Goal: Task Accomplishment & Management: Complete application form

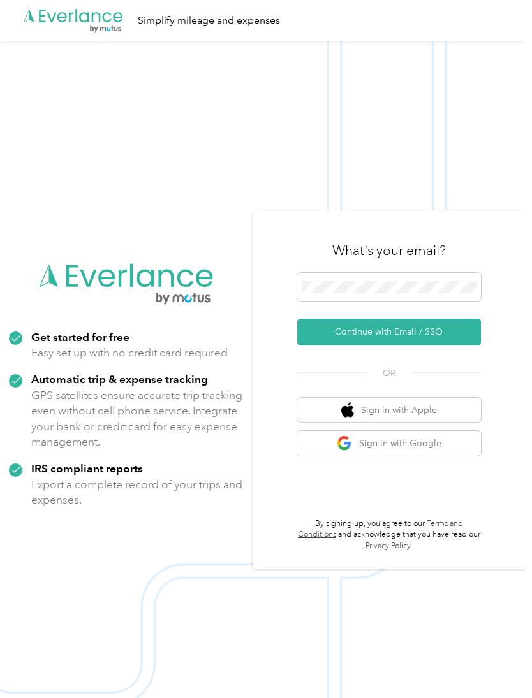
click at [365, 346] on button "Continue with Email / SSO" at bounding box center [389, 332] width 184 height 27
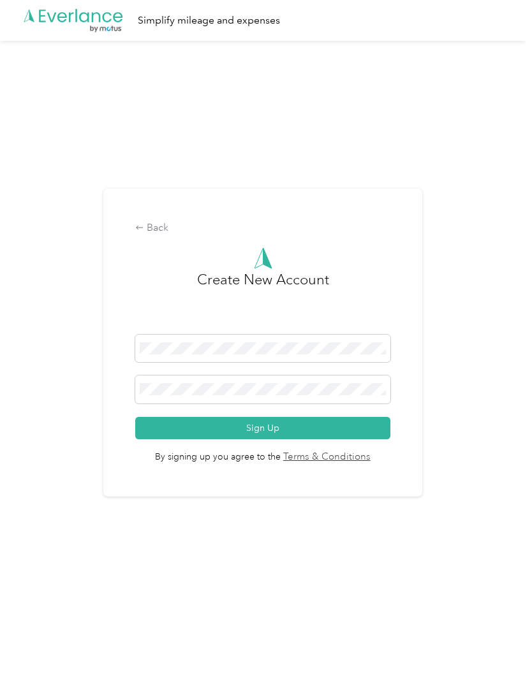
click at [229, 439] on button "Sign Up" at bounding box center [262, 428] width 255 height 22
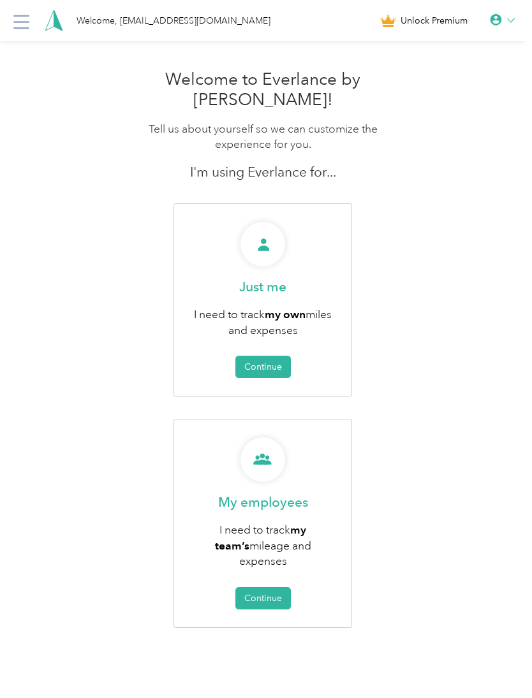
click at [265, 356] on button "Continue" at bounding box center [262, 367] width 55 height 22
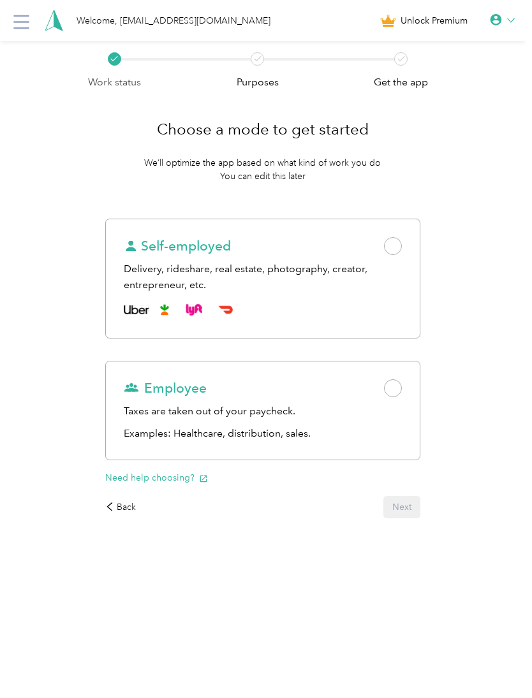
click at [408, 239] on div "Self-employed Delivery, rideshare, real estate, photography, creator, entrepren…" at bounding box center [262, 279] width 314 height 120
click at [420, 508] on button "Next" at bounding box center [401, 507] width 37 height 22
click at [401, 396] on div "Employee" at bounding box center [262, 388] width 277 height 18
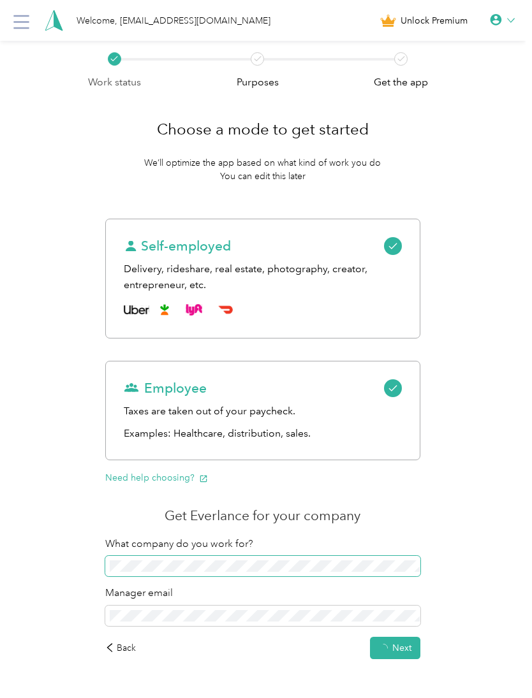
scroll to position [40, 0]
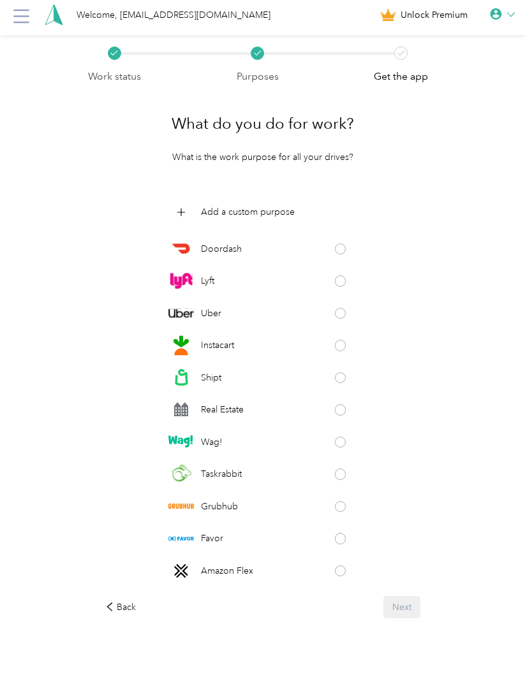
scroll to position [38, 0]
click at [123, 603] on div "Back" at bounding box center [120, 606] width 31 height 13
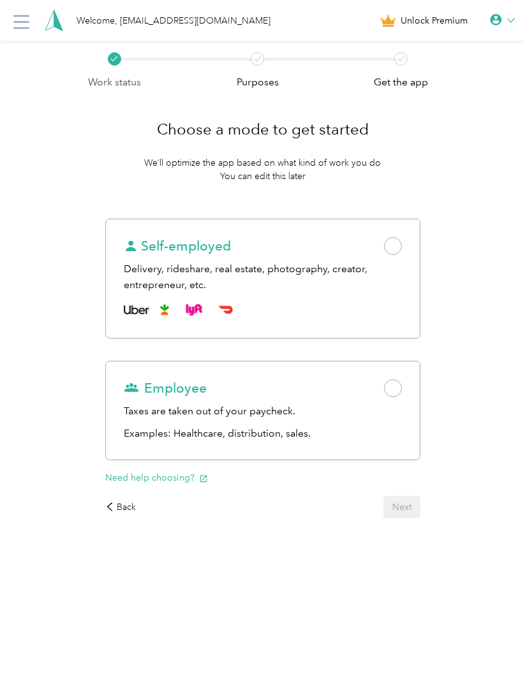
click at [394, 379] on span at bounding box center [393, 388] width 18 height 18
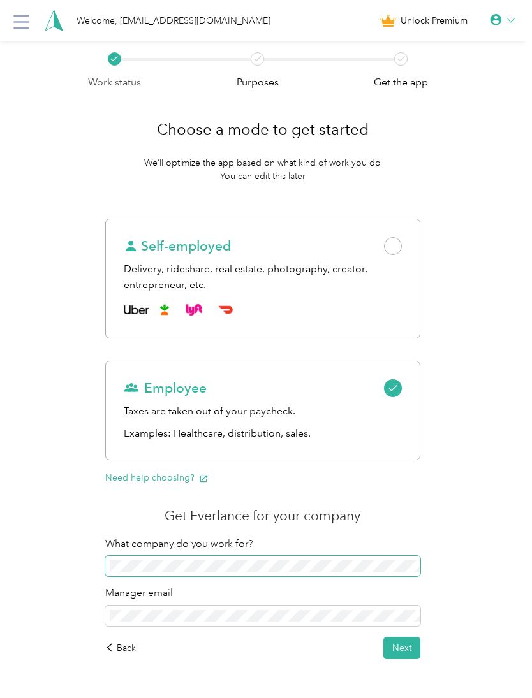
scroll to position [40, 0]
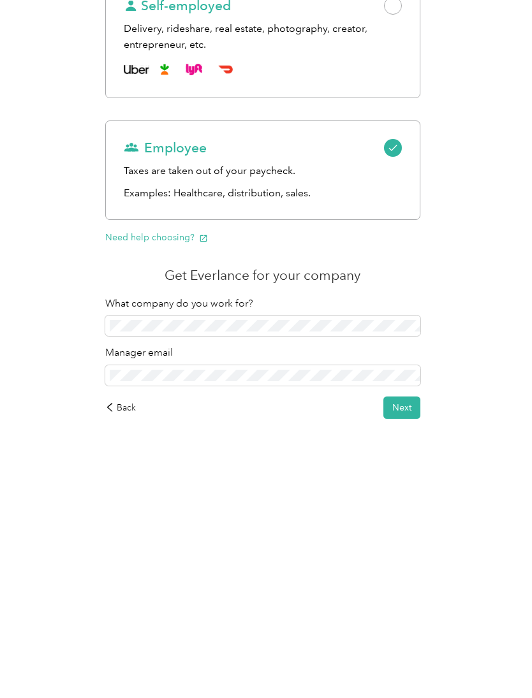
click at [401, 598] on button "Next" at bounding box center [401, 609] width 37 height 22
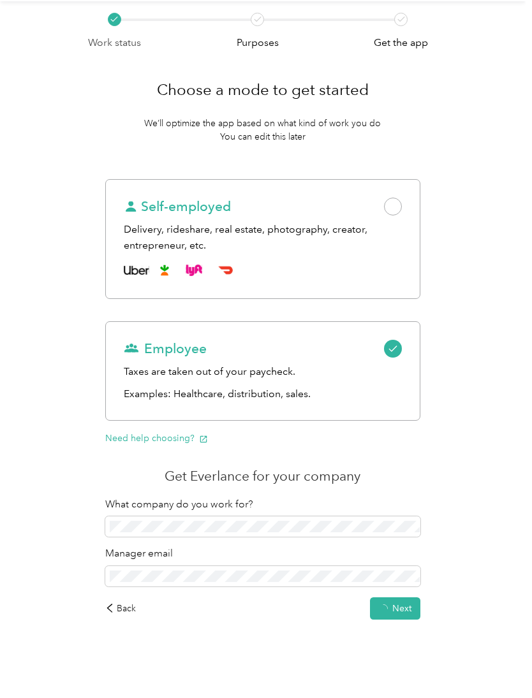
click at [402, 203] on span at bounding box center [393, 207] width 18 height 18
click at [406, 598] on button "Next" at bounding box center [401, 609] width 37 height 22
click at [494, 26] on span "Could not update your work status" at bounding box center [411, 26] width 195 height 16
click at [506, 24] on icon at bounding box center [504, 24] width 10 height 11
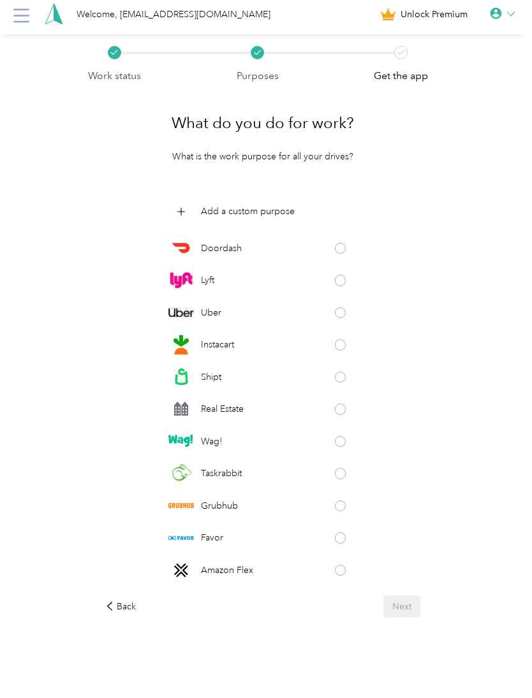
click at [216, 205] on p "Add a custom purpose" at bounding box center [248, 211] width 94 height 13
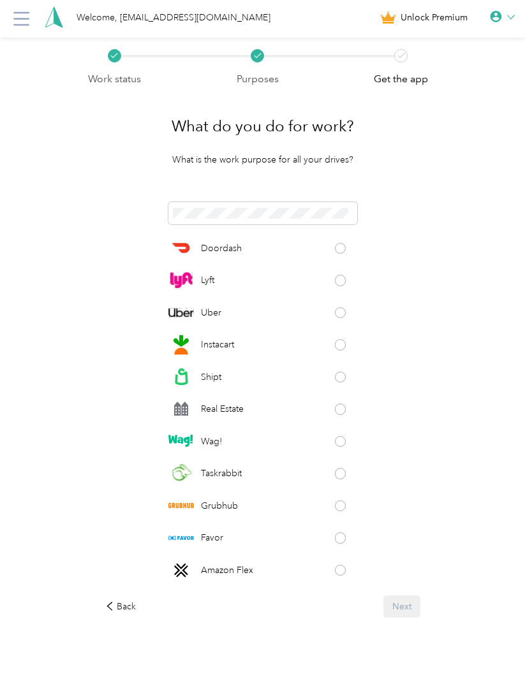
scroll to position [34, 0]
click at [208, 168] on div "What do you do for work? What is the work purpose for all your drives? Doordash…" at bounding box center [262, 361] width 350 height 549
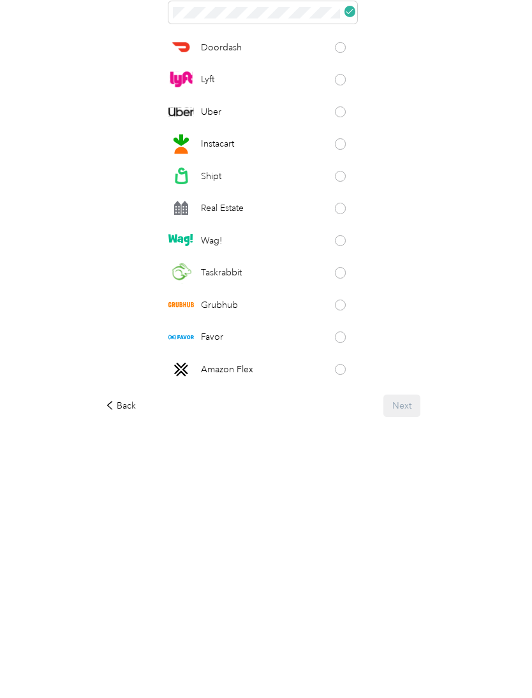
click at [399, 596] on div "Back Next" at bounding box center [262, 607] width 314 height 22
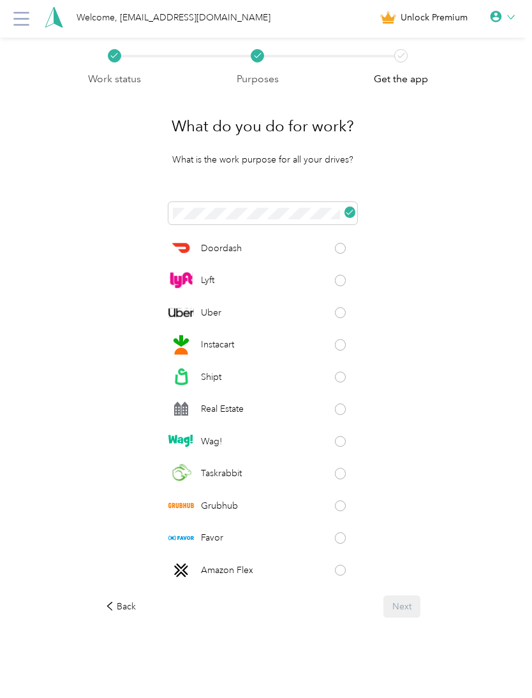
click at [419, 603] on div "Back Next" at bounding box center [262, 607] width 314 height 22
click at [411, 610] on div "Back Next" at bounding box center [262, 607] width 314 height 22
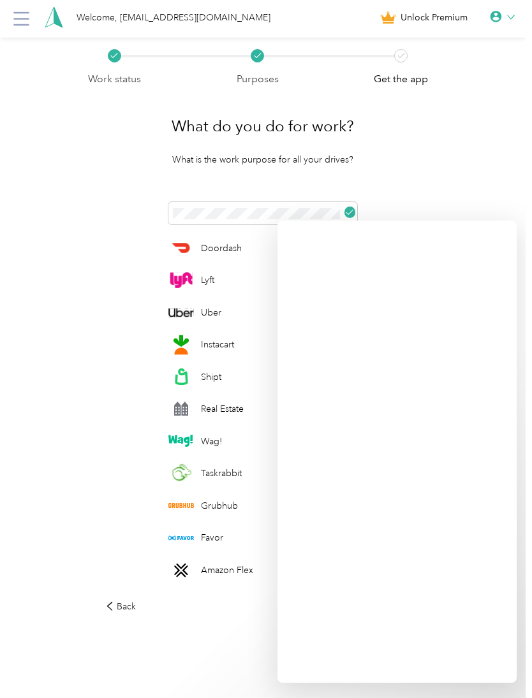
click at [51, 459] on div "Work status Purposes Get the app What do you do for work? What is the work purp…" at bounding box center [263, 368] width 526 height 661
click at [52, 566] on div "Work status Purposes Get the app What do you do for work? What is the work purp…" at bounding box center [263, 368] width 526 height 661
click at [113, 608] on icon at bounding box center [109, 606] width 9 height 9
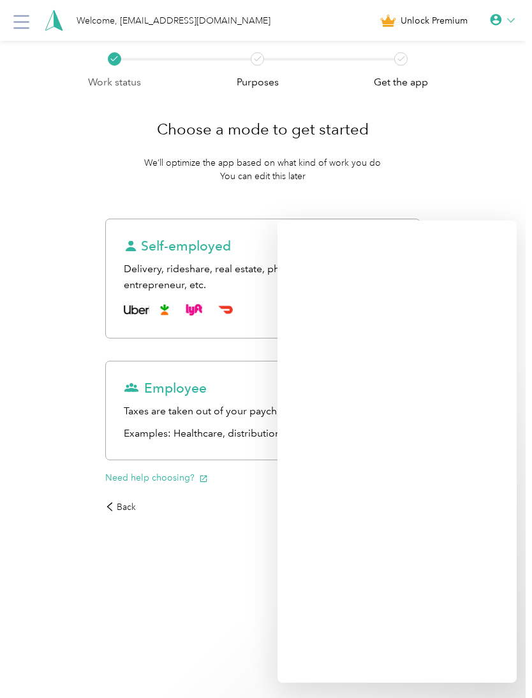
click at [203, 621] on html "Welcome, [EMAIL_ADDRESS][DOMAIN_NAME] Unlock Premium Work status Purposes Get t…" at bounding box center [263, 349] width 526 height 698
click at [138, 424] on div "Employee Taxes are taken out of your paycheck. Examples: Healthcare, distributi…" at bounding box center [262, 410] width 314 height 99
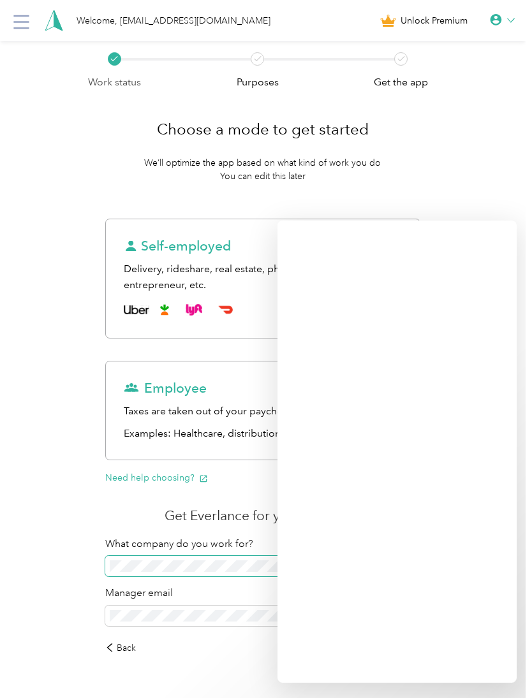
scroll to position [40, 0]
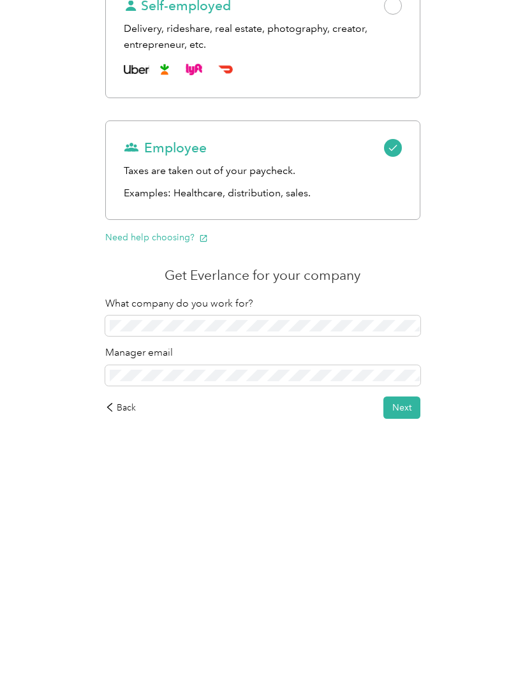
click at [122, 546] on div "Manager email" at bounding box center [262, 566] width 314 height 41
click at [417, 598] on button "Next" at bounding box center [401, 609] width 37 height 22
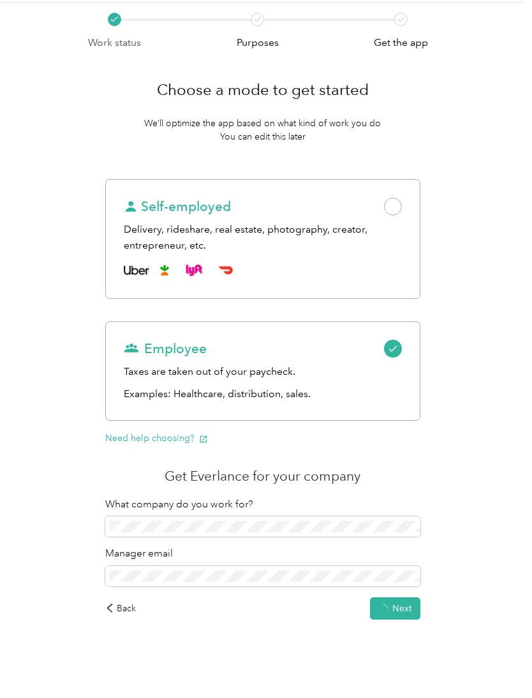
scroll to position [38, 0]
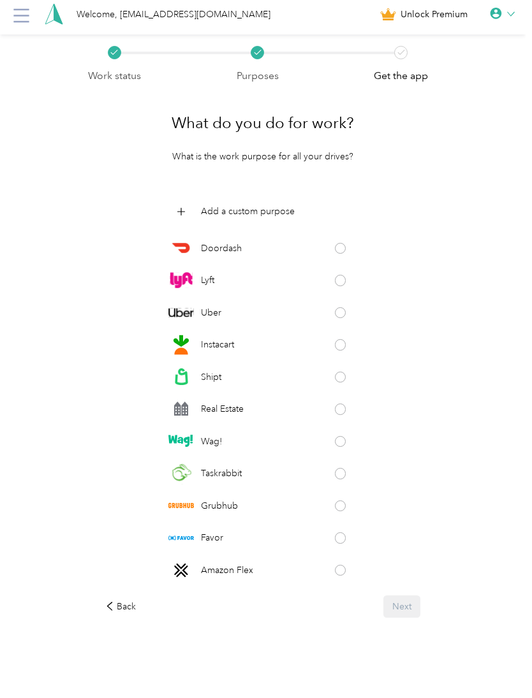
click at [405, 601] on div "Back Next" at bounding box center [262, 607] width 314 height 22
click at [409, 607] on div "Back Next" at bounding box center [262, 607] width 314 height 22
click at [402, 603] on div "Back Next" at bounding box center [262, 607] width 314 height 22
click at [186, 205] on icon at bounding box center [181, 212] width 15 height 15
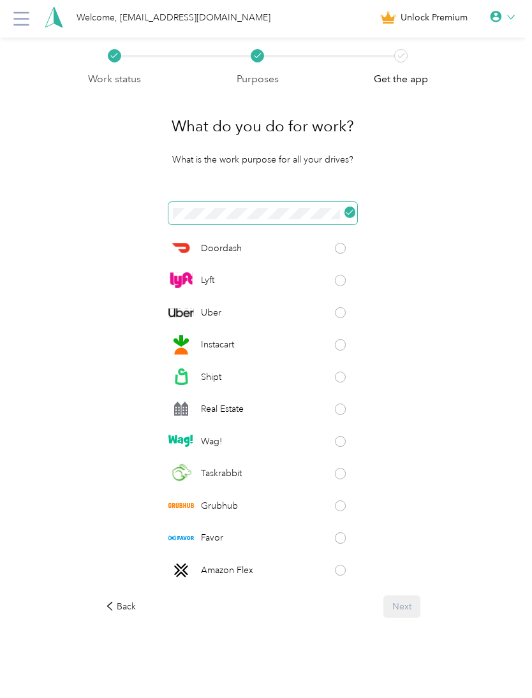
click at [351, 207] on button at bounding box center [349, 212] width 11 height 11
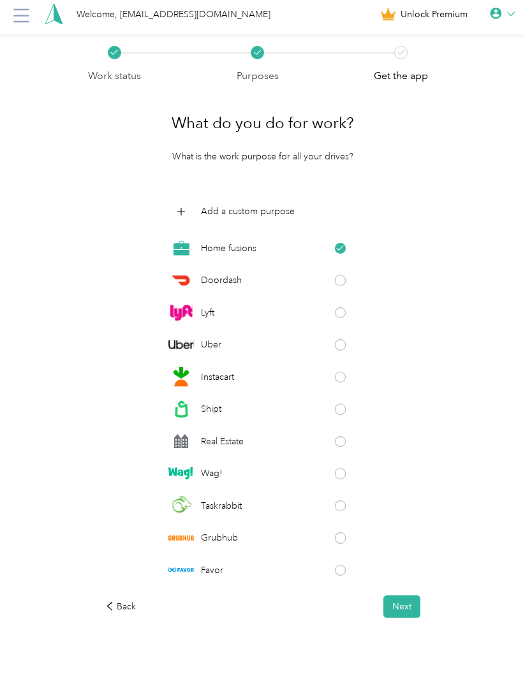
click at [416, 609] on button "Next" at bounding box center [401, 607] width 37 height 22
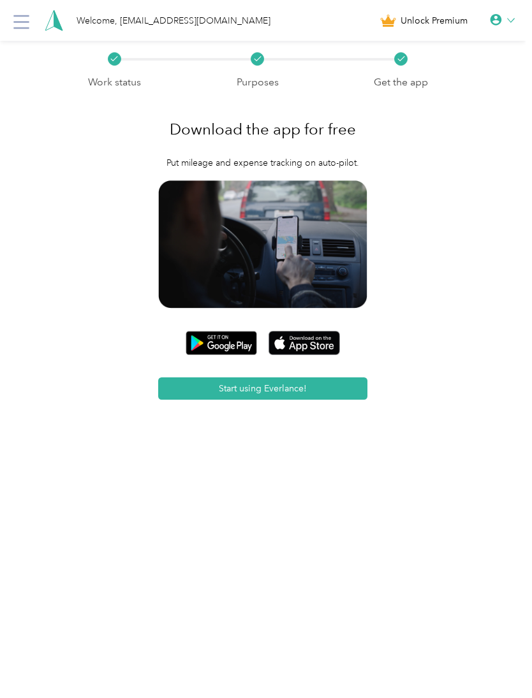
click at [239, 391] on button "Start using Everlance!" at bounding box center [263, 389] width 210 height 22
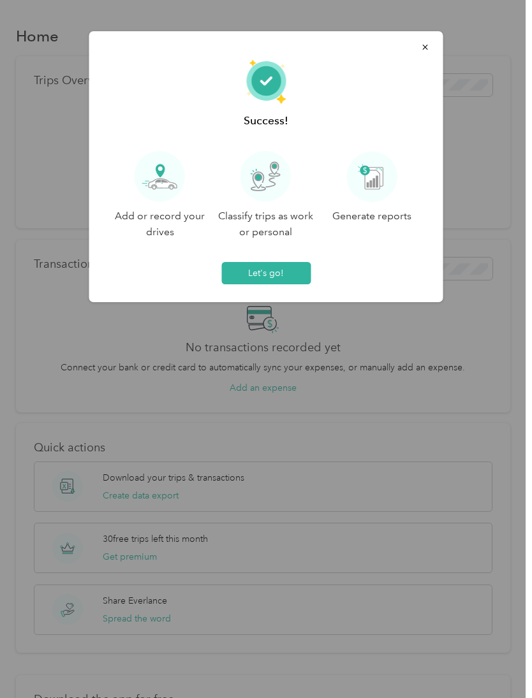
click at [260, 274] on button "Let's go!" at bounding box center [265, 273] width 89 height 22
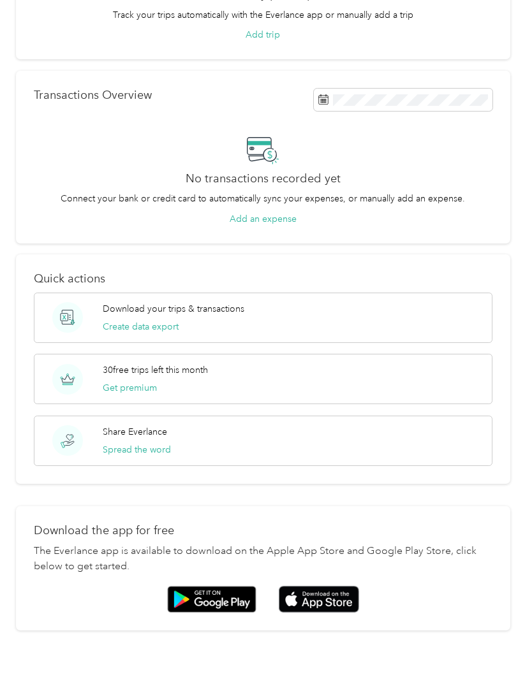
click at [325, 592] on img at bounding box center [319, 599] width 80 height 27
